Goal: Task Accomplishment & Management: Use online tool/utility

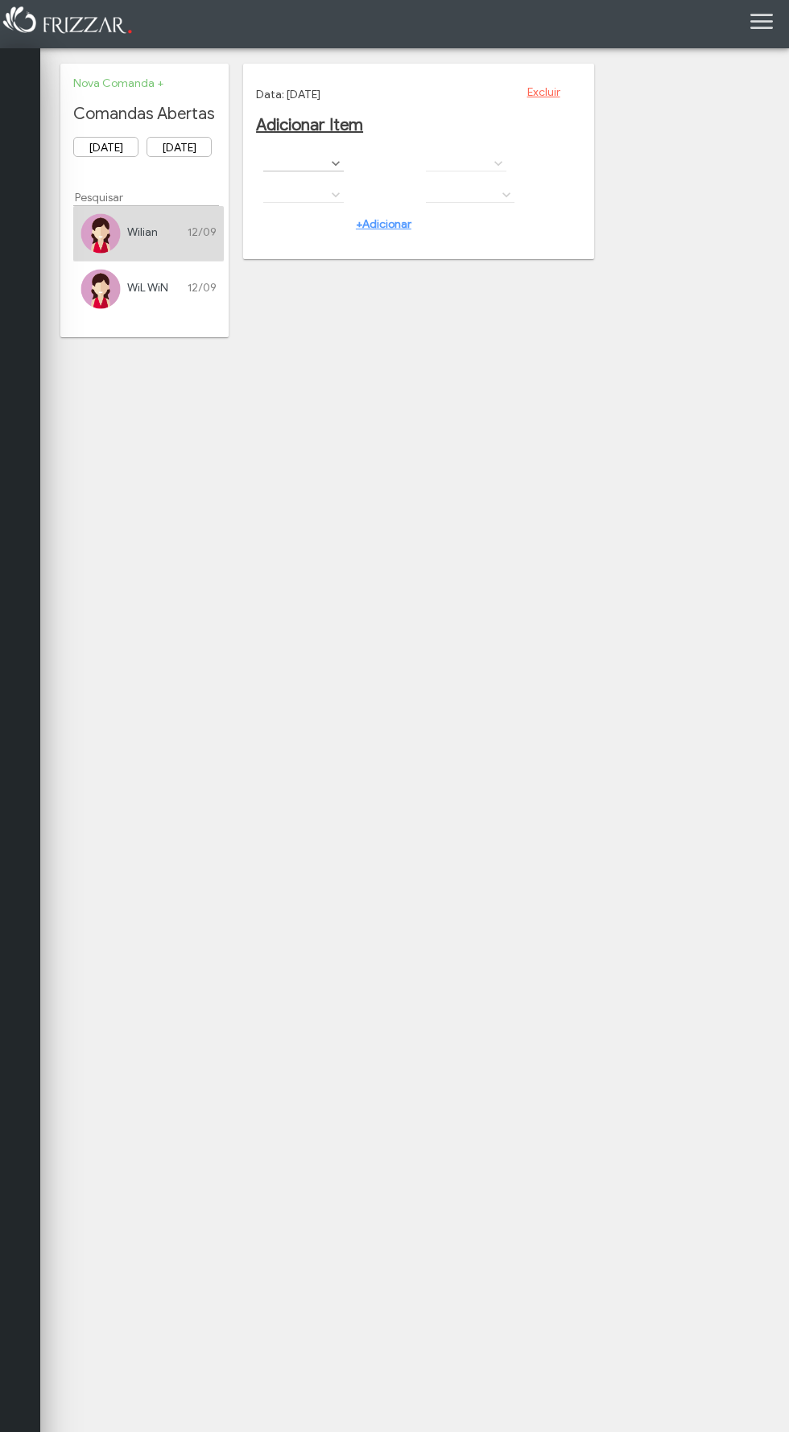
click at [376, 535] on body "ui-button Wilian Gerente Minha Conta Home Treinamento Sair 0 0 0" at bounding box center [394, 716] width 789 height 1432
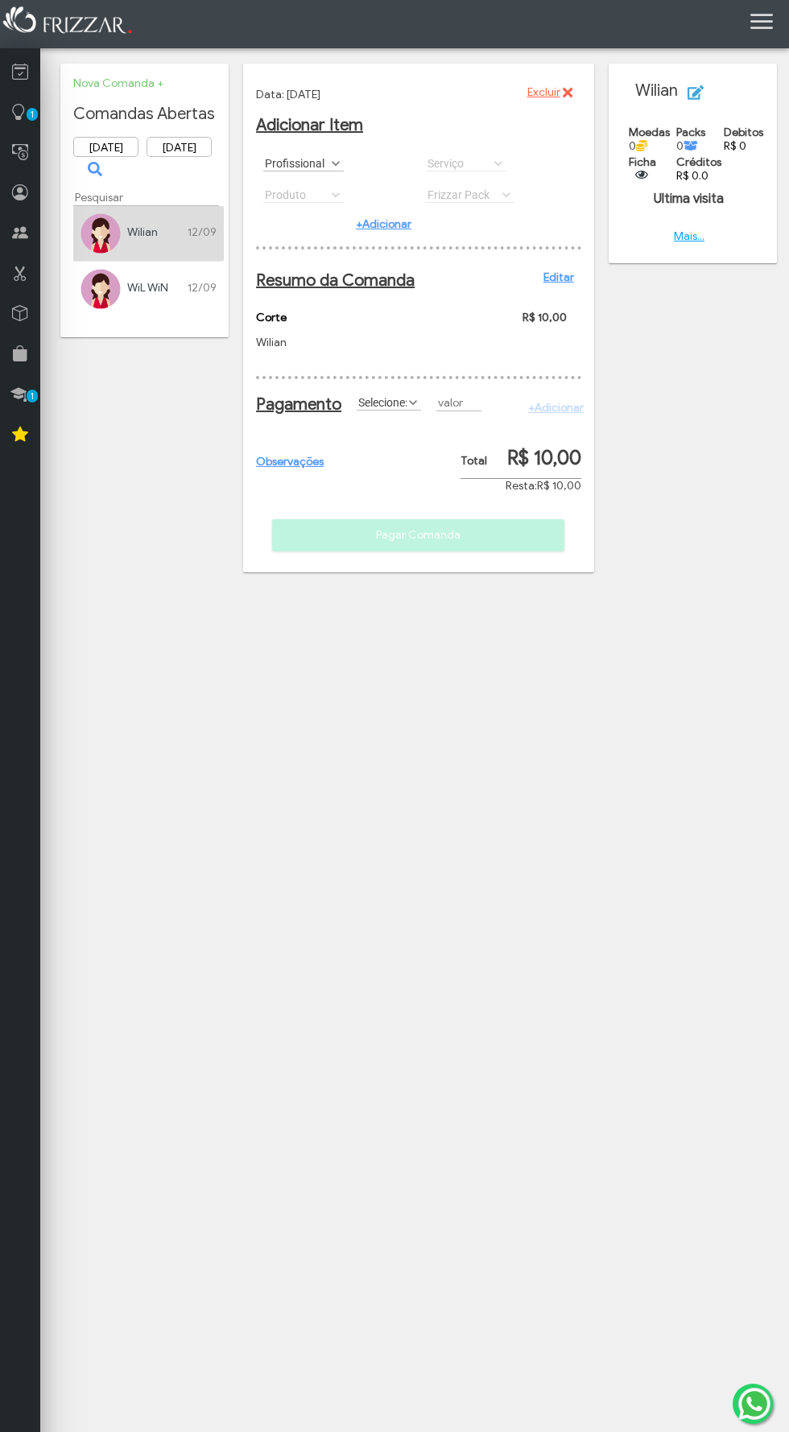
click at [308, 163] on label "Profissional" at bounding box center [296, 162] width 66 height 15
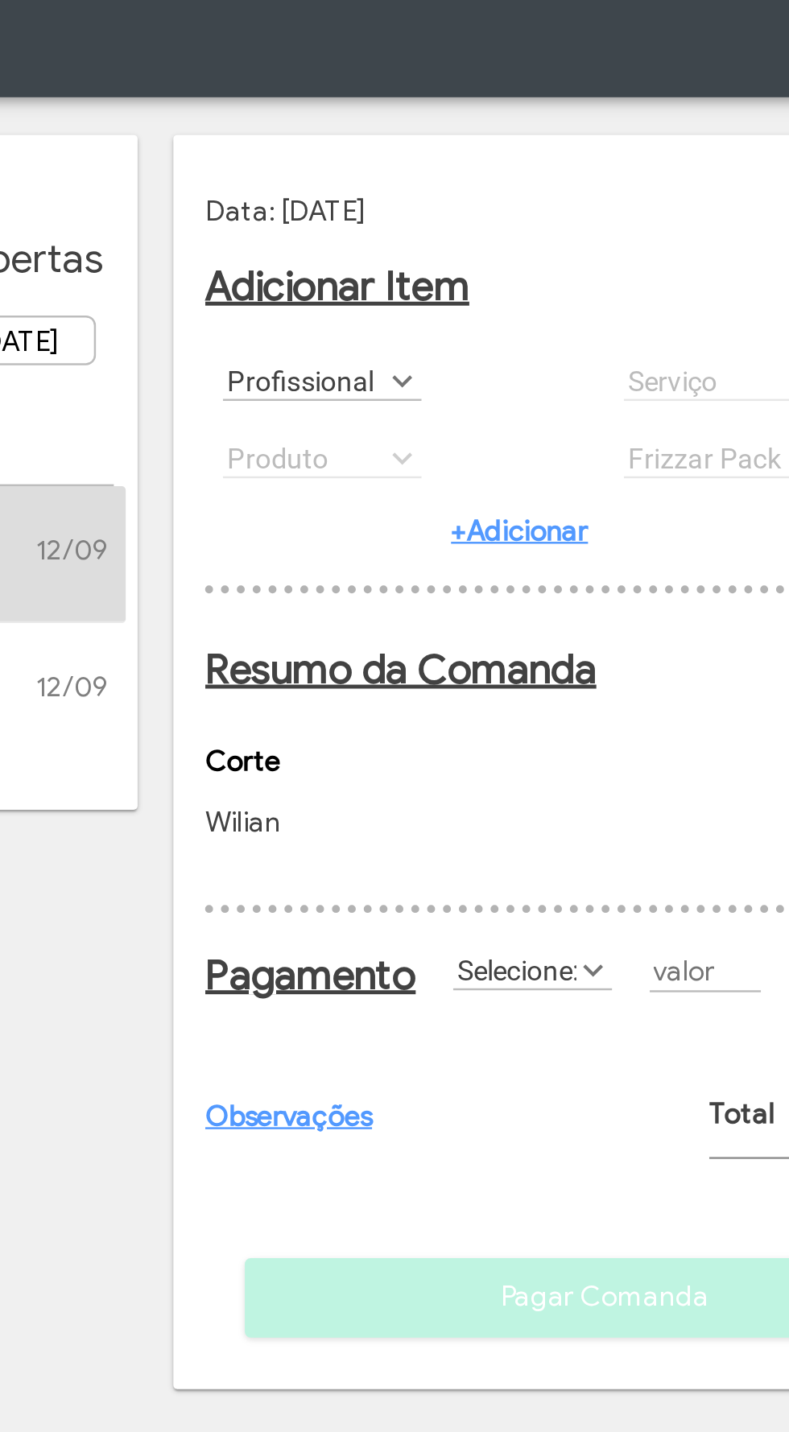
click at [301, 157] on label "Profissional" at bounding box center [296, 162] width 66 height 15
click at [304, 228] on div "+Adicionar" at bounding box center [337, 224] width 163 height 28
click at [297, 166] on label "Profissional" at bounding box center [296, 162] width 66 height 15
click at [310, 169] on label "Profissional" at bounding box center [296, 162] width 66 height 15
click at [336, 159] on span at bounding box center [336, 163] width 16 height 16
